Goal: Transaction & Acquisition: Purchase product/service

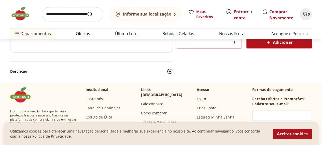
scroll to position [102, 0]
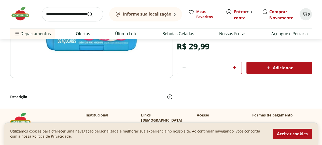
click at [234, 69] on icon at bounding box center [235, 67] width 6 height 6
type input "*"
click at [285, 70] on span "Adicionar" at bounding box center [279, 68] width 27 height 6
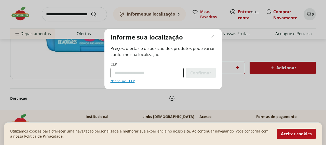
click at [161, 73] on input "CEP" at bounding box center [147, 73] width 73 height 10
type input "*********"
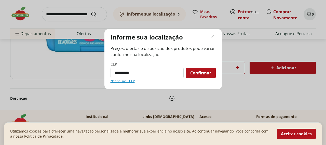
click at [205, 72] on span "Confirmar" at bounding box center [200, 73] width 21 height 4
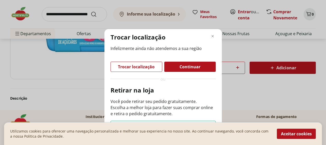
click at [188, 93] on p "Retirar na loja" at bounding box center [163, 90] width 105 height 8
click at [292, 134] on button "Aceitar cookies" at bounding box center [296, 134] width 39 height 10
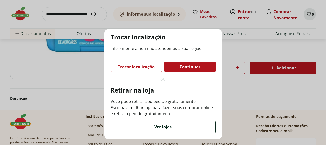
click at [163, 126] on span "Ver lojas" at bounding box center [162, 127] width 17 height 4
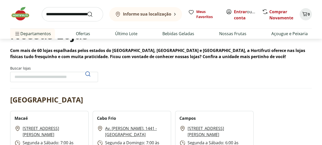
scroll to position [25, 0]
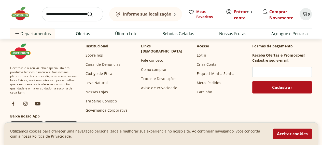
scroll to position [1658, 0]
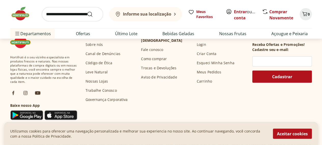
click at [102, 81] on link "Nossas Lojas" at bounding box center [97, 81] width 22 height 5
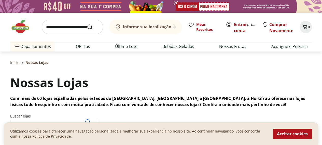
scroll to position [51, 0]
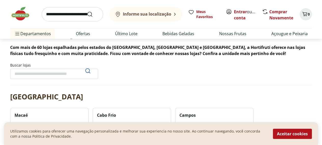
click at [63, 73] on input "Buscar lojas" at bounding box center [54, 74] width 88 height 10
type input "**********"
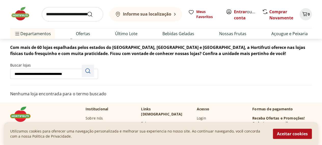
click at [88, 72] on icon "Pesquisar" at bounding box center [88, 71] width 6 height 6
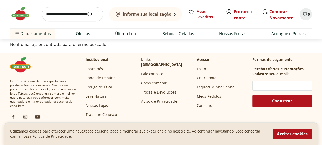
scroll to position [76, 0]
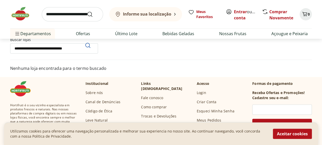
drag, startPoint x: 79, startPoint y: 51, endPoint x: 0, endPoint y: 51, distance: 79.0
click at [0, 51] on div "**********" at bounding box center [161, 26] width 322 height 102
